Goal: Transaction & Acquisition: Purchase product/service

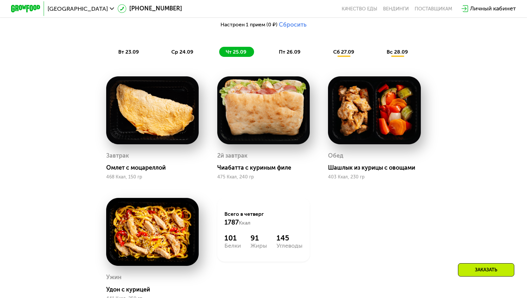
scroll to position [576, 0]
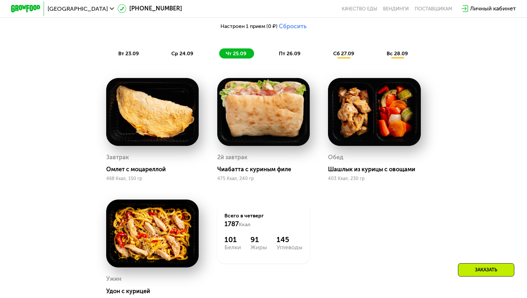
click at [289, 56] on span "пт 26.09" at bounding box center [290, 53] width 22 height 6
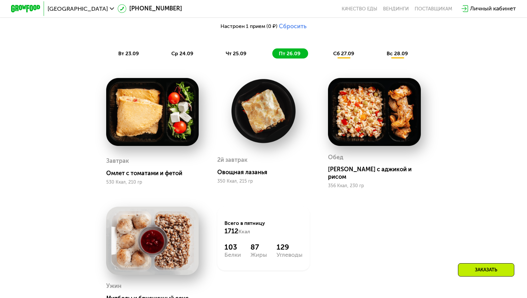
click at [341, 59] on div "Сбалансированное питание на каждый день Доставка: [DATE] Настроить меню Настрое…" at bounding box center [263, 18] width 442 height 90
click at [341, 52] on span "сб 27.09" at bounding box center [343, 53] width 21 height 6
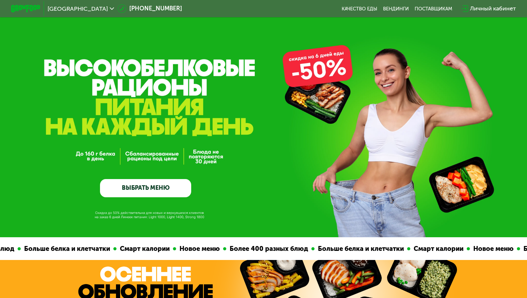
scroll to position [0, 0]
click at [93, 157] on div "GrowFood — доставка правильного питания ВЫБРАТЬ МЕНЮ" at bounding box center [263, 140] width 527 height 113
click at [160, 186] on link "ВЫБРАТЬ МЕНЮ" at bounding box center [145, 188] width 91 height 18
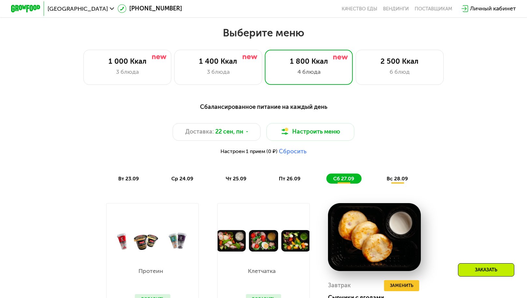
scroll to position [460, 0]
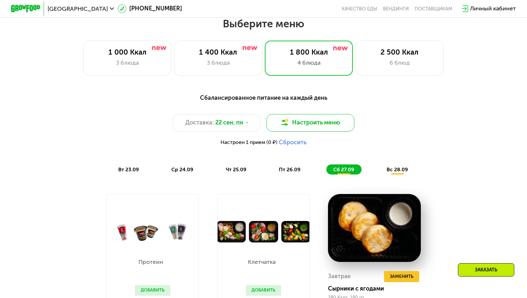
click at [296, 122] on button "Настроить меню" at bounding box center [310, 123] width 88 height 18
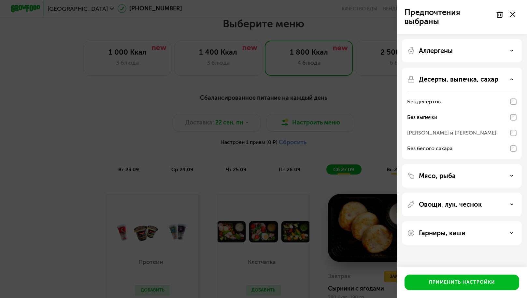
click at [470, 80] on p "Десерты, выпечка, сахар" at bounding box center [458, 80] width 79 height 8
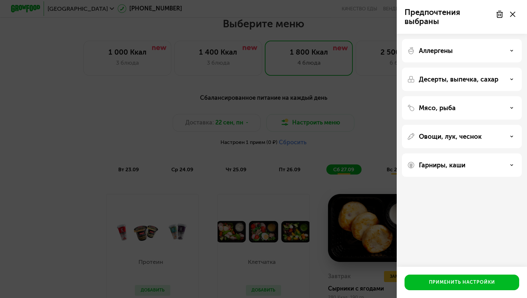
click at [450, 16] on p "Предпочтения выбраны" at bounding box center [447, 17] width 87 height 18
click at [501, 18] on use at bounding box center [499, 14] width 6 height 7
click at [420, 19] on p "Доступно 3 предпочтения" at bounding box center [447, 17] width 87 height 18
click at [471, 168] on div "Гарниры, каши" at bounding box center [461, 165] width 109 height 8
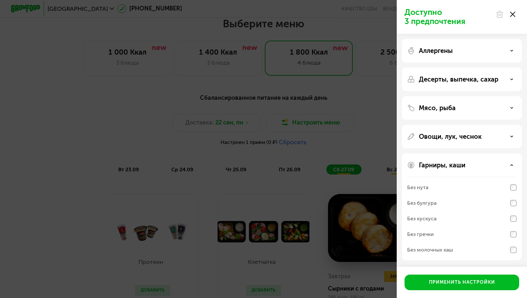
click at [471, 168] on div "Гарниры, каши" at bounding box center [461, 165] width 109 height 8
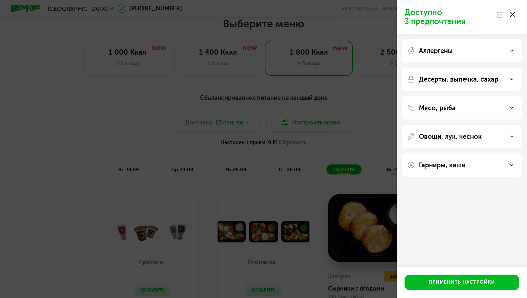
click at [455, 109] on p "Мясо, рыба" at bounding box center [437, 108] width 37 height 8
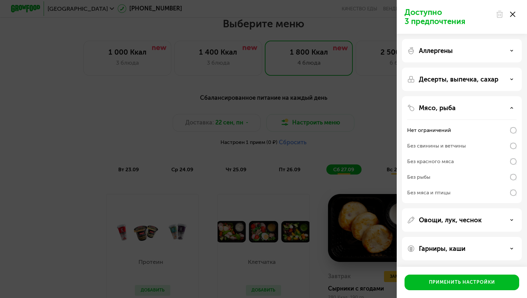
click at [510, 110] on div "Мясо, рыба" at bounding box center [461, 108] width 109 height 8
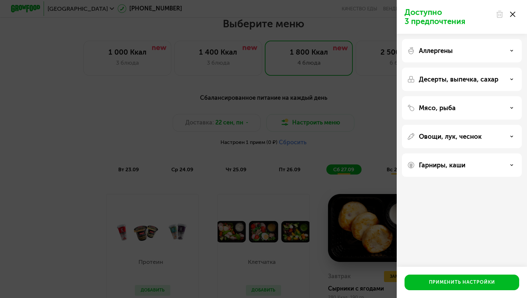
click at [475, 135] on p "Овощи, лук, чеснок" at bounding box center [450, 137] width 63 height 8
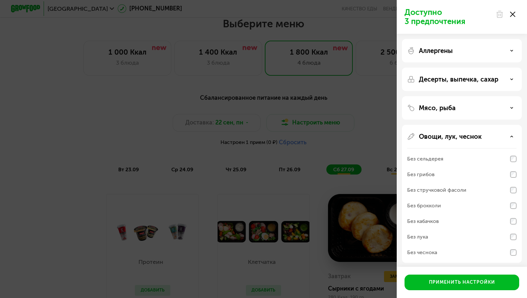
click at [475, 135] on p "Овощи, лук, чеснок" at bounding box center [450, 137] width 63 height 8
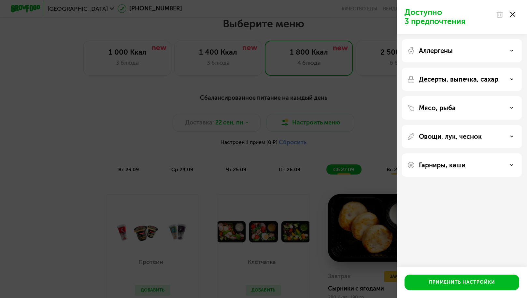
click at [514, 18] on div at bounding box center [504, 14] width 27 height 13
click at [507, 11] on div at bounding box center [504, 14] width 27 height 13
click at [510, 14] on icon at bounding box center [512, 14] width 5 height 5
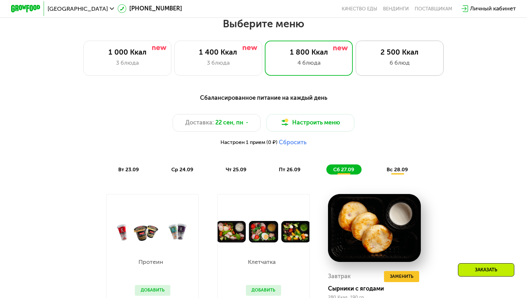
click at [408, 55] on div "2 500 Ккал" at bounding box center [399, 52] width 73 height 9
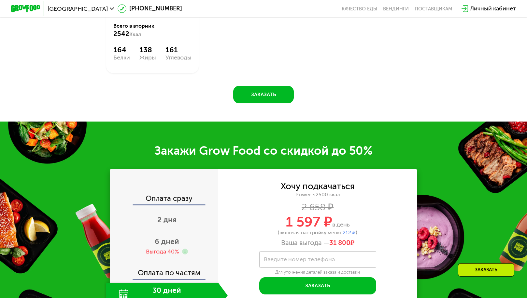
scroll to position [972, 0]
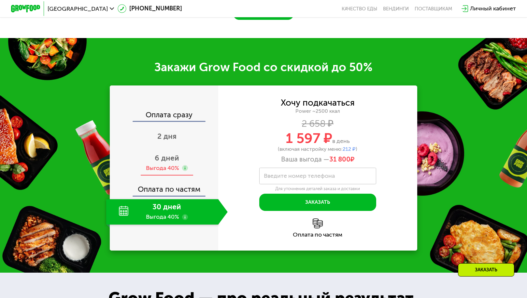
click at [162, 162] on span "6 дней" at bounding box center [167, 158] width 24 height 9
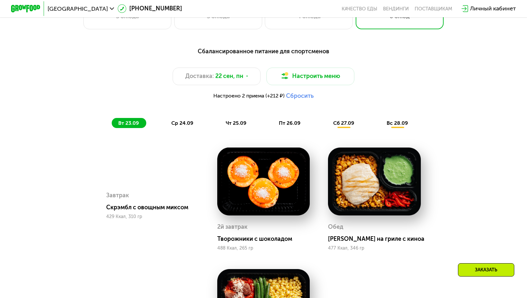
scroll to position [504, 0]
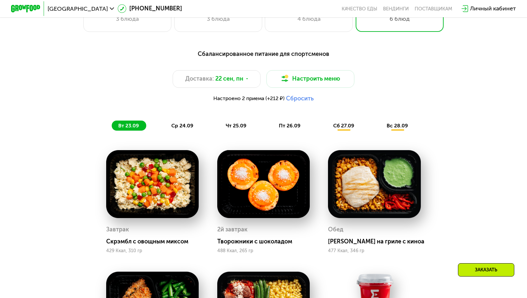
click at [182, 125] on span "ср 24.09" at bounding box center [182, 126] width 22 height 6
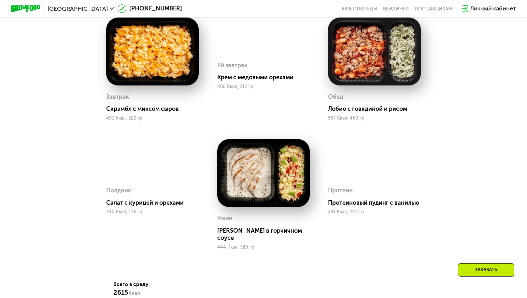
scroll to position [637, 0]
